Goal: Task Accomplishment & Management: Manage account settings

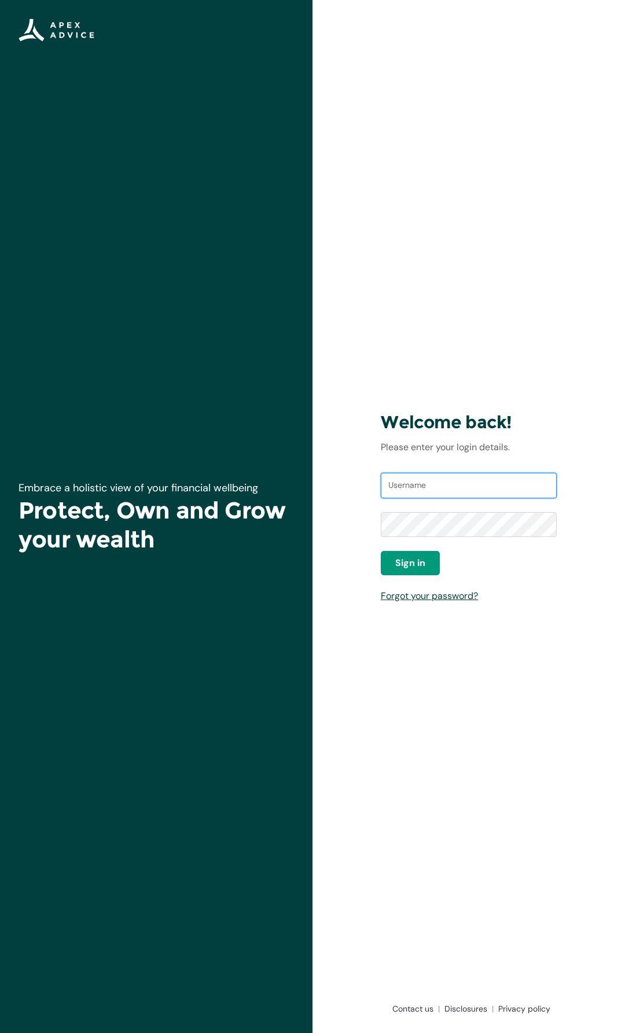
click at [441, 487] on input "Username" at bounding box center [469, 485] width 176 height 25
type input "maxcoyle@gmail.com"
click at [423, 570] on span "Sign in" at bounding box center [410, 563] width 30 height 14
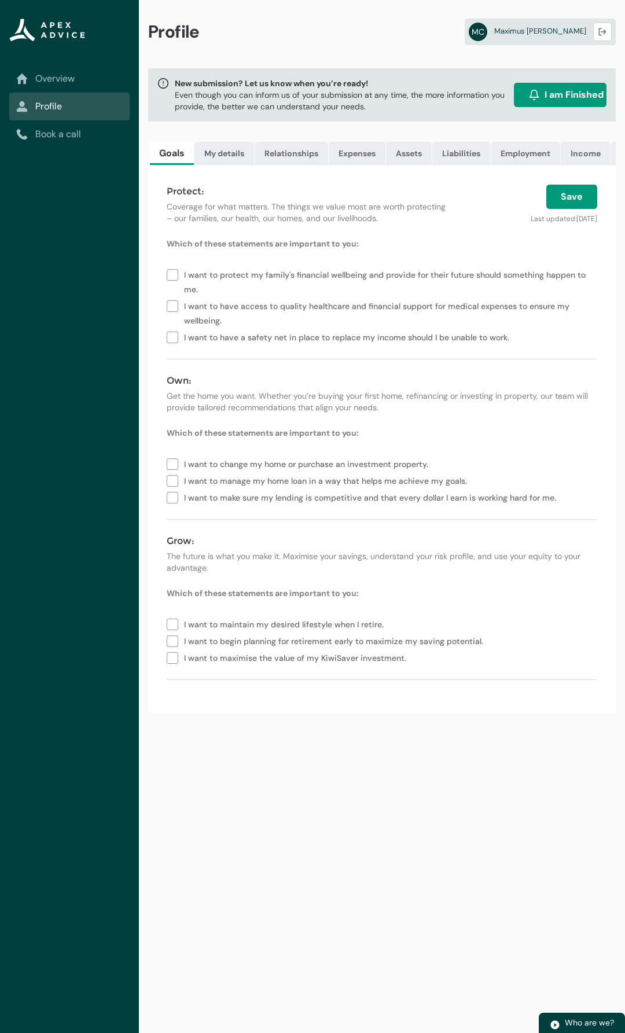
click at [89, 68] on lightning-vertical-navigation-item-icon "Overview" at bounding box center [69, 79] width 120 height 28
drag, startPoint x: 79, startPoint y: 71, endPoint x: 70, endPoint y: 76, distance: 10.6
click at [70, 76] on lightning-vertical-navigation-item-icon "Overview" at bounding box center [69, 79] width 120 height 28
click at [65, 77] on link "Overview" at bounding box center [69, 79] width 107 height 14
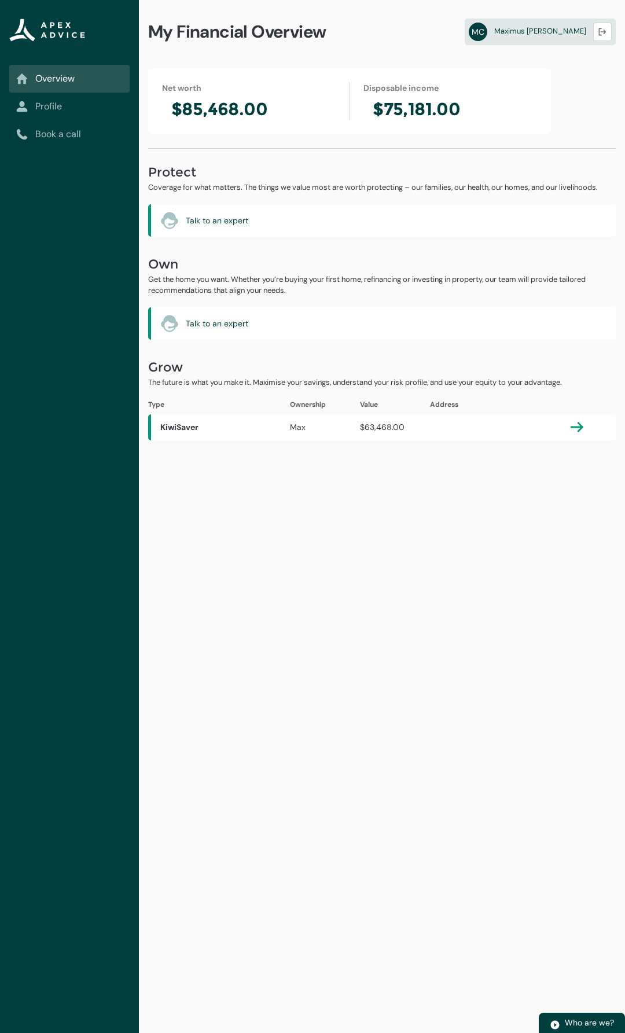
click at [67, 99] on lightning-vertical-navigation-item-icon "Profile" at bounding box center [69, 107] width 120 height 28
click at [50, 105] on link "Profile" at bounding box center [69, 107] width 107 height 14
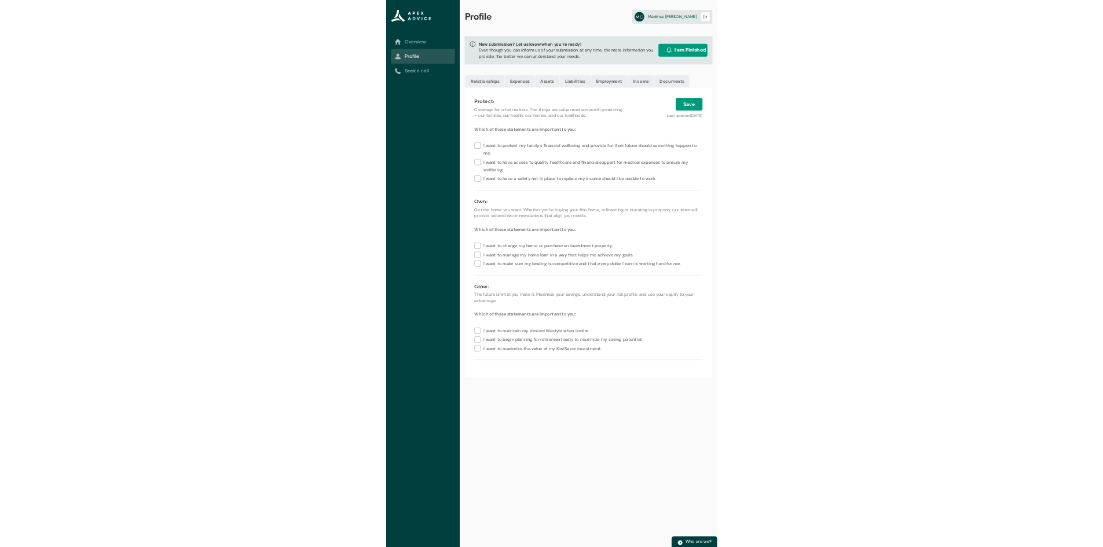
scroll to position [0, 120]
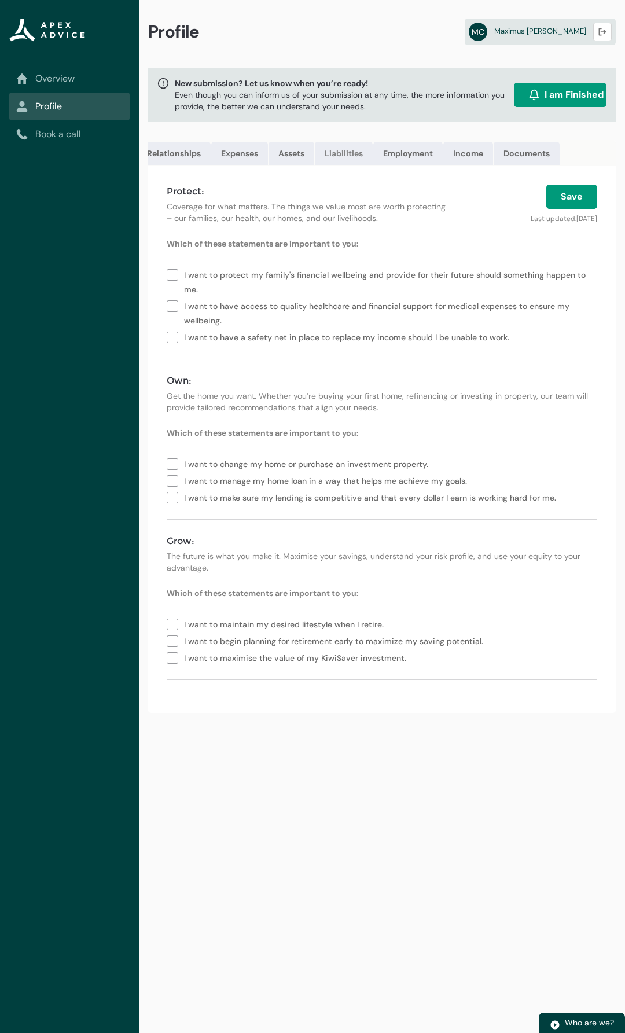
click at [352, 155] on link "Liabilities" at bounding box center [344, 153] width 58 height 23
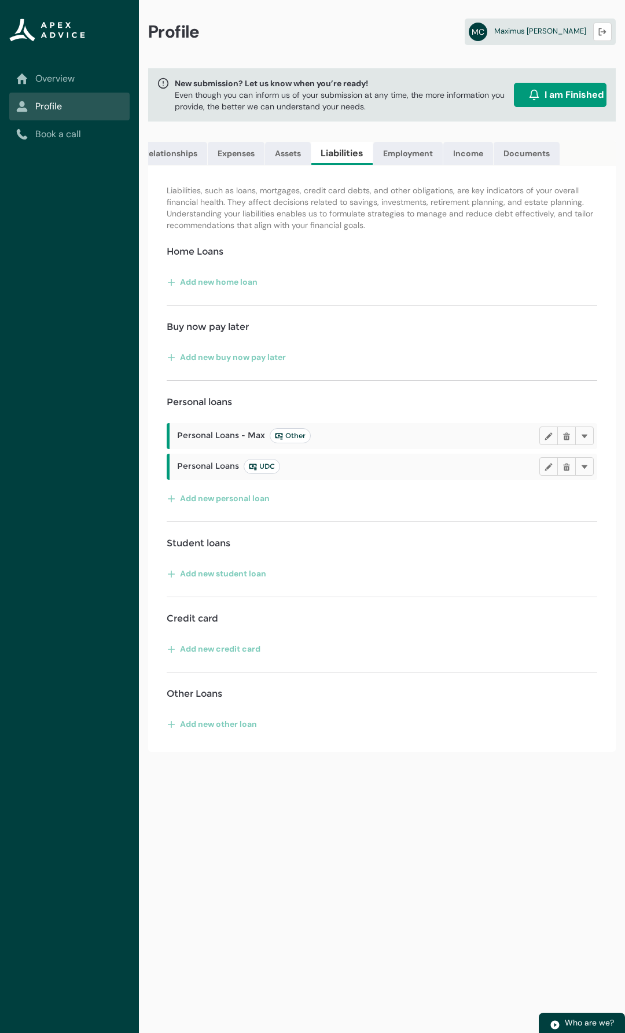
click at [206, 439] on span "Personal Loans - [PERSON_NAME] Other" at bounding box center [244, 435] width 134 height 15
click at [546, 441] on lightning-primitive-icon "button" at bounding box center [549, 436] width 8 height 9
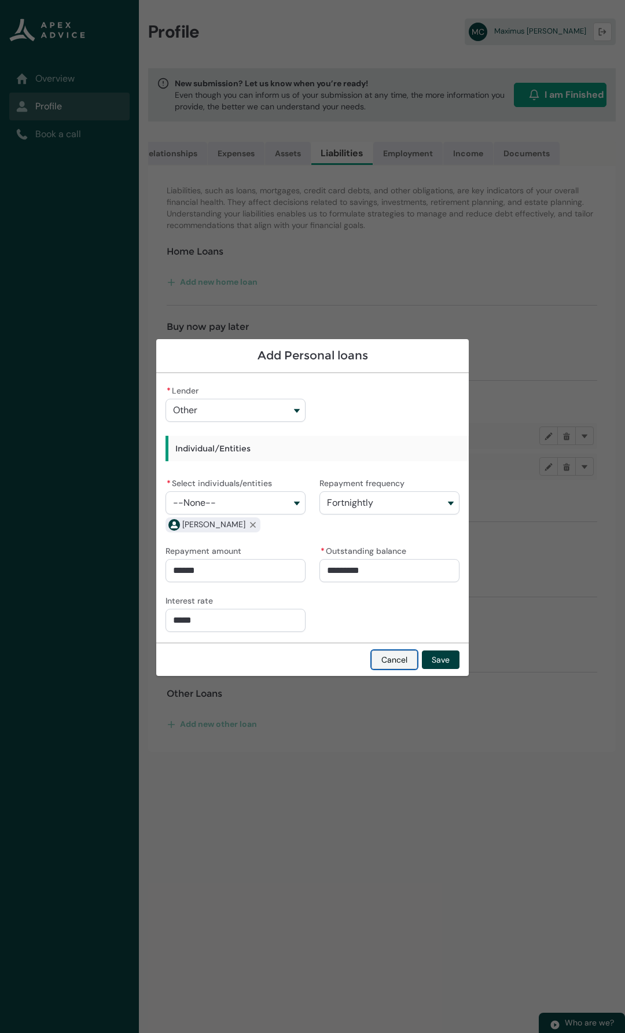
click at [391, 661] on button "Cancel" at bounding box center [395, 660] width 46 height 19
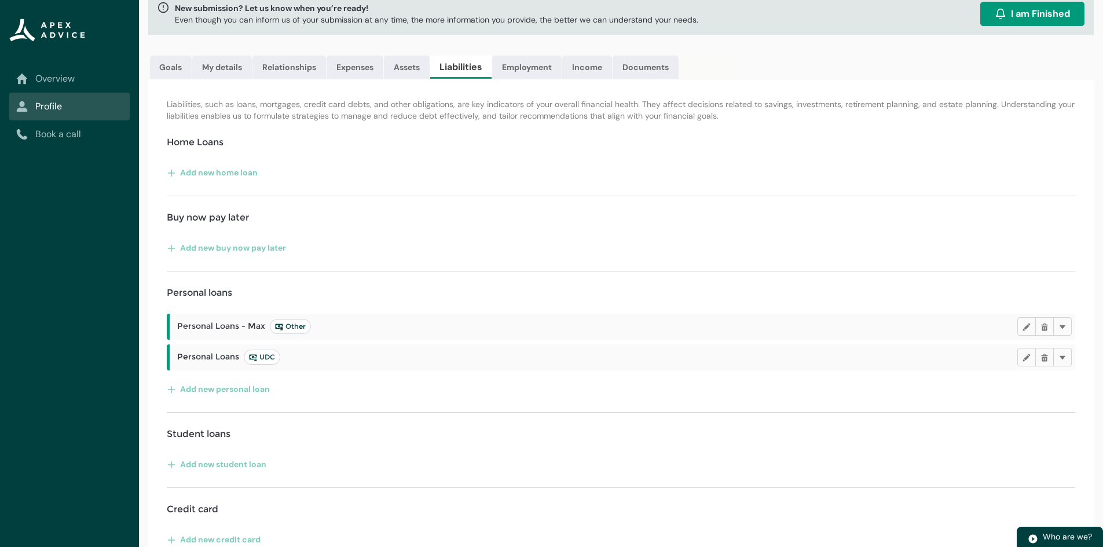
scroll to position [0, 0]
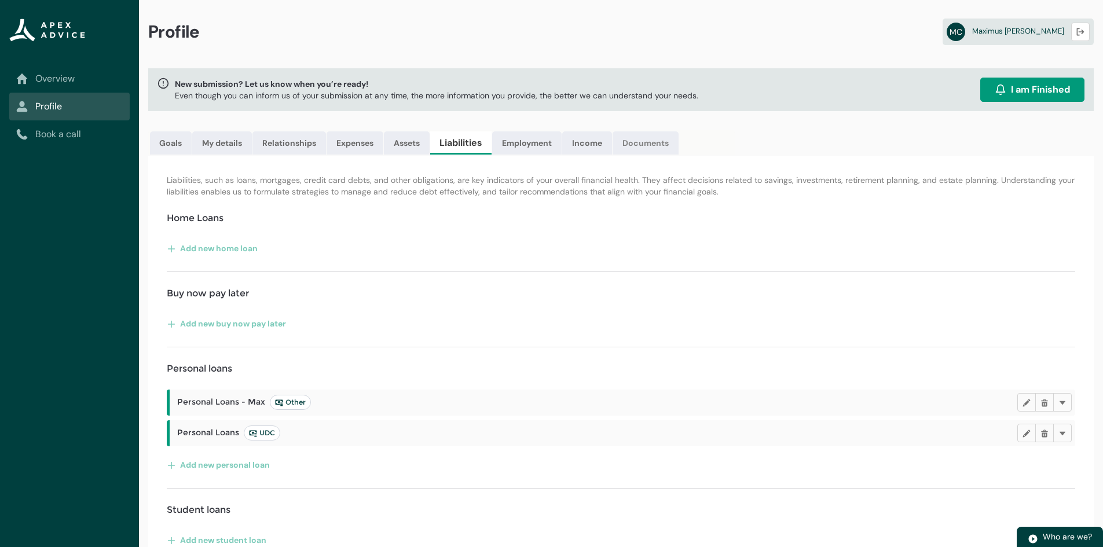
click at [625, 145] on link "Documents" at bounding box center [645, 142] width 66 height 23
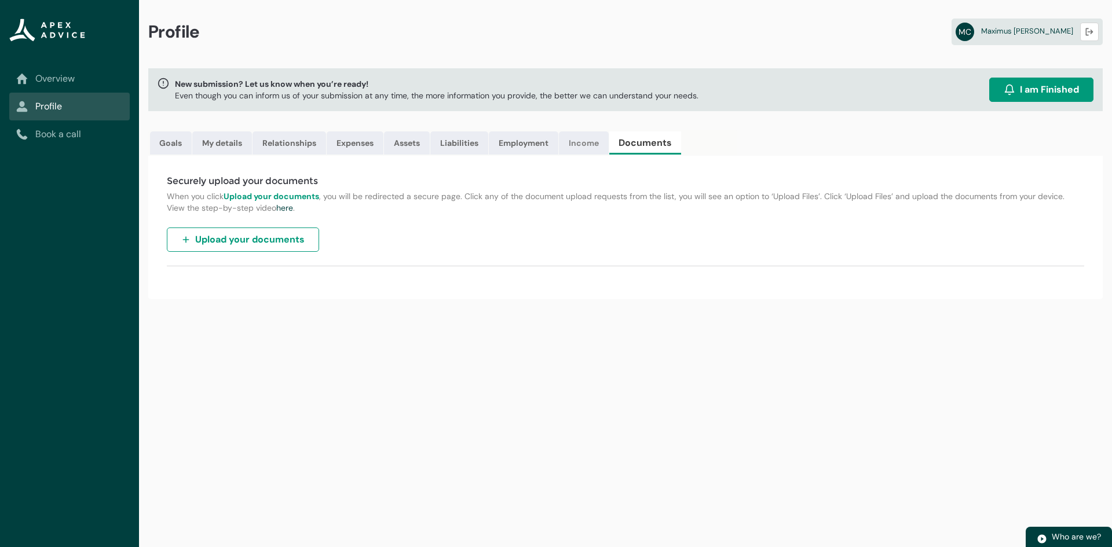
click at [597, 145] on link "Income" at bounding box center [584, 142] width 50 height 23
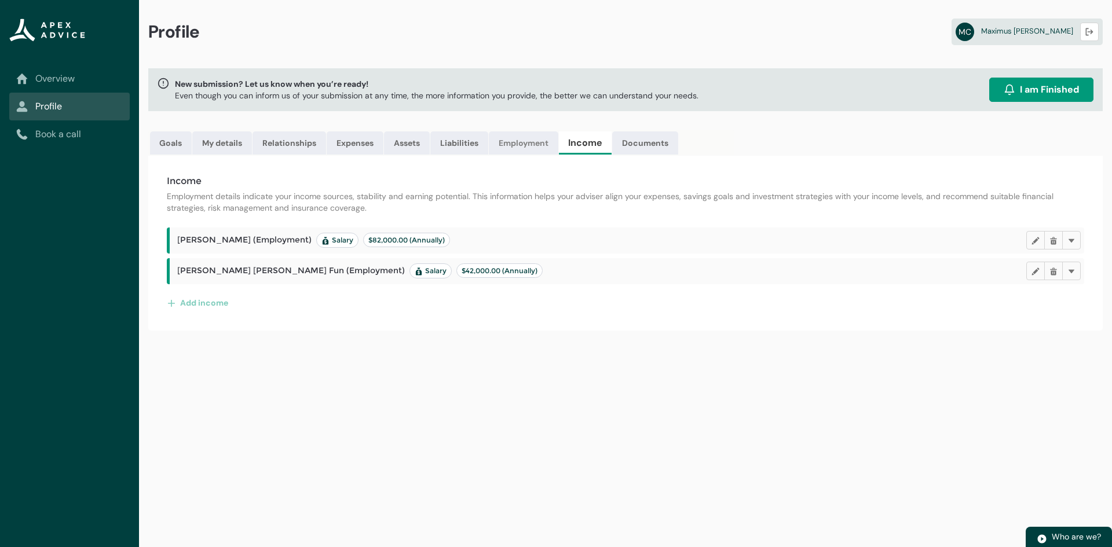
click at [544, 142] on link "Employment" at bounding box center [523, 142] width 69 height 23
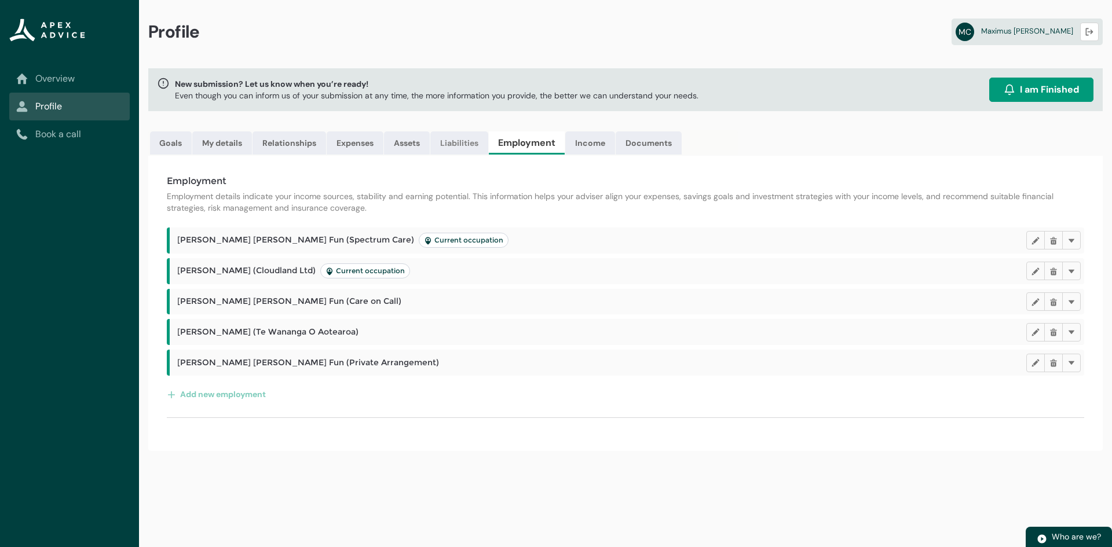
click at [457, 140] on link "Liabilities" at bounding box center [459, 142] width 58 height 23
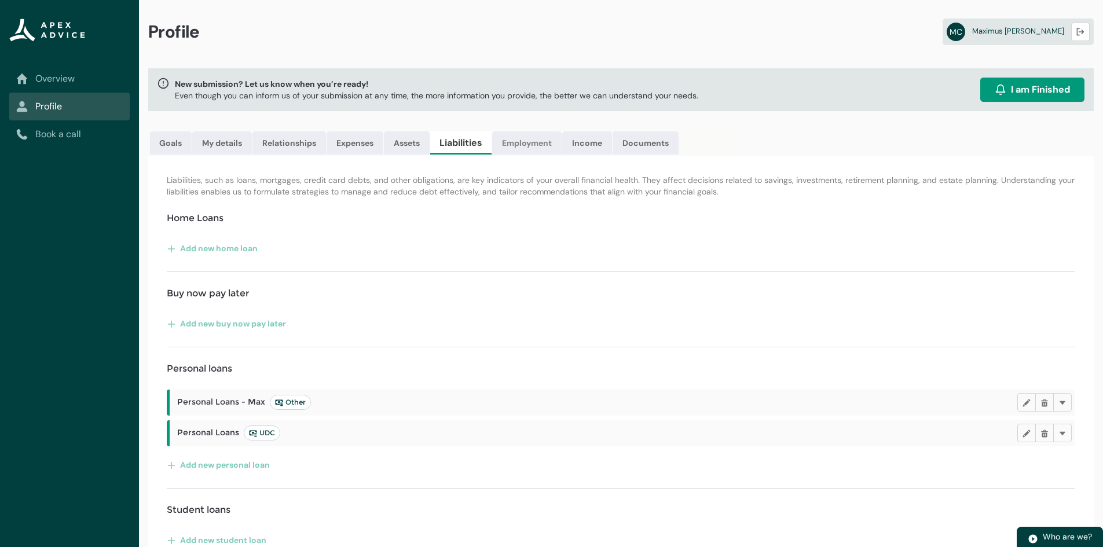
click at [519, 137] on link "Employment" at bounding box center [526, 142] width 69 height 23
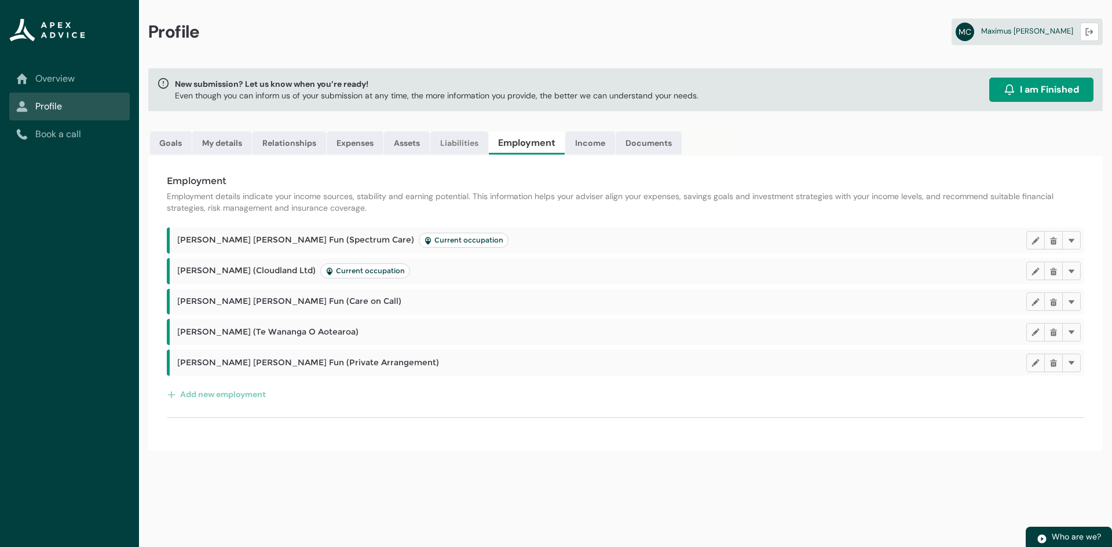
click at [454, 138] on link "Liabilities" at bounding box center [459, 142] width 58 height 23
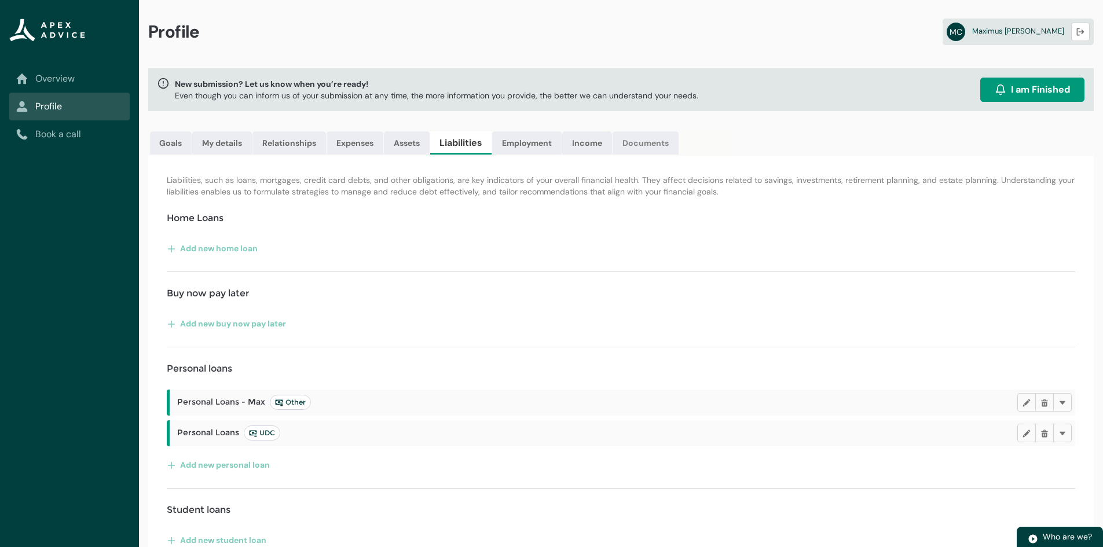
click at [625, 138] on link "Documents" at bounding box center [645, 142] width 66 height 23
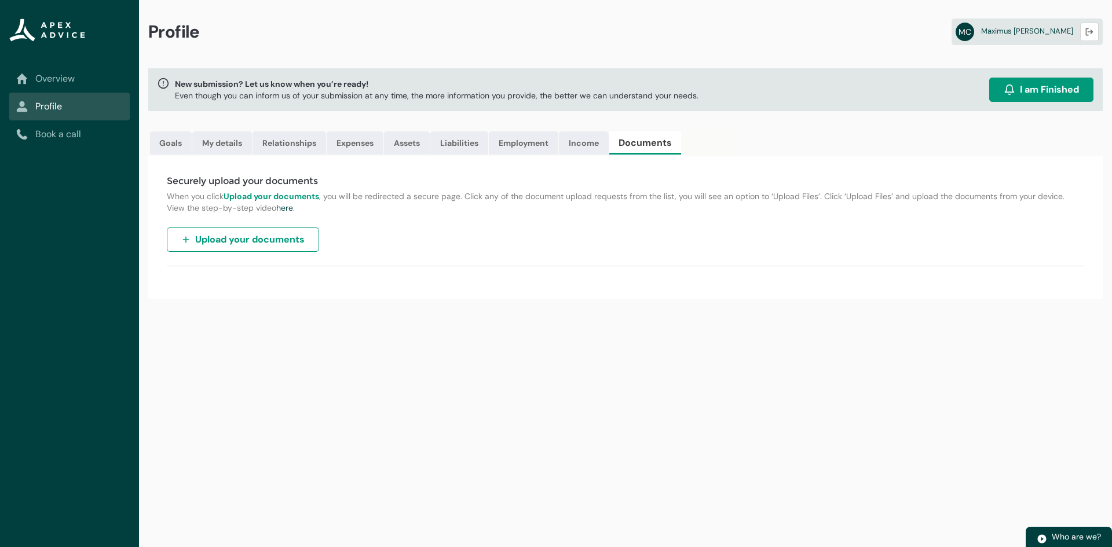
click at [243, 241] on span "Upload your documents" at bounding box center [249, 240] width 109 height 14
